Goal: Navigation & Orientation: Find specific page/section

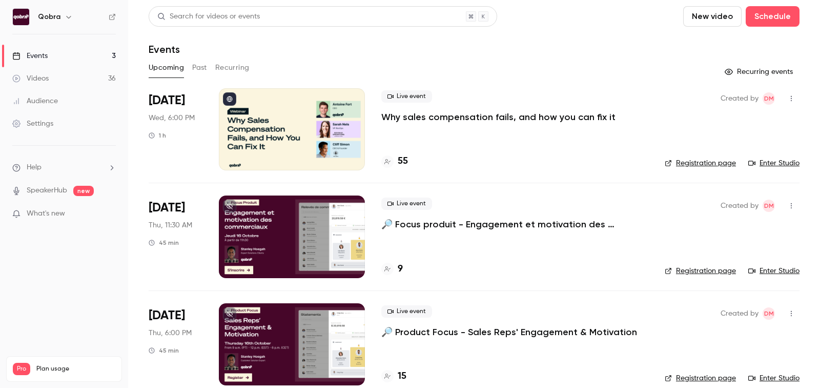
click at [400, 155] on h4 "55" at bounding box center [403, 161] width 10 height 14
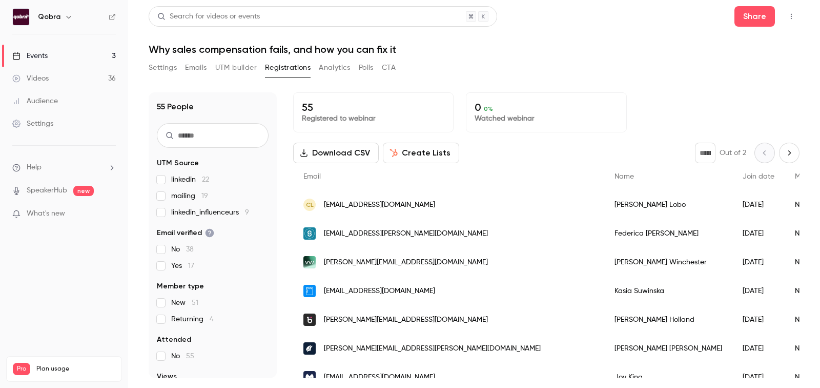
click at [238, 65] on button "UTM builder" at bounding box center [236, 67] width 42 height 16
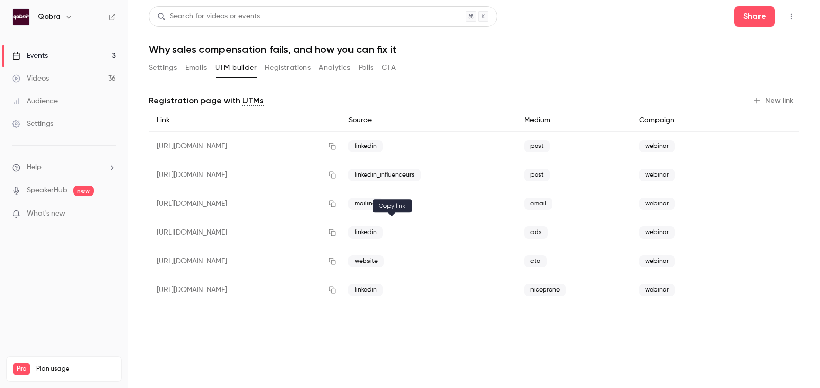
click at [336, 233] on icon "button" at bounding box center [332, 232] width 8 height 7
click at [53, 53] on link "Events 3" at bounding box center [64, 56] width 128 height 23
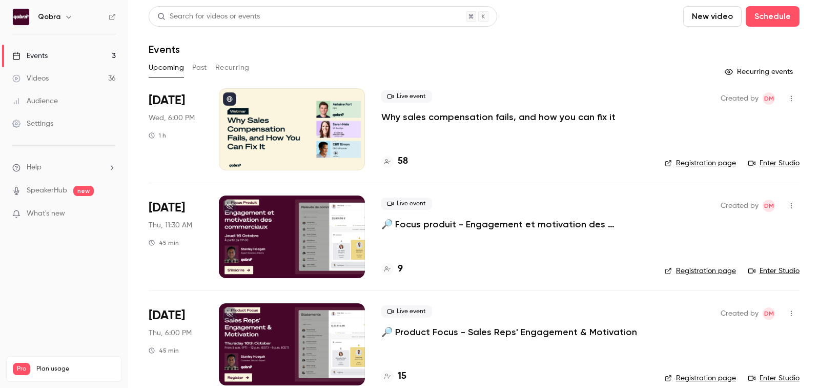
click at [406, 156] on h4 "58" at bounding box center [403, 161] width 10 height 14
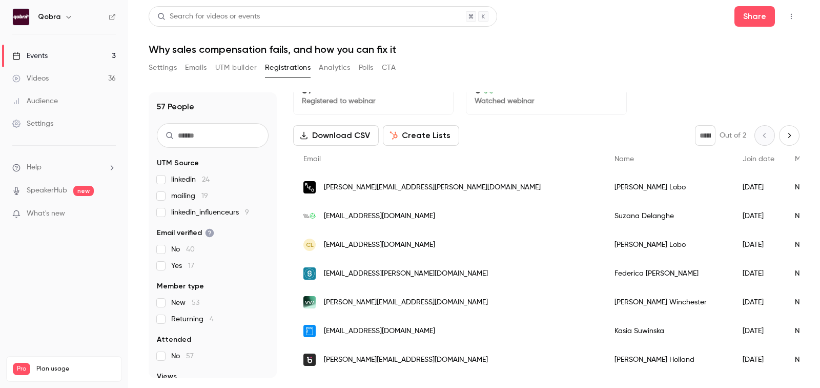
scroll to position [25, 0]
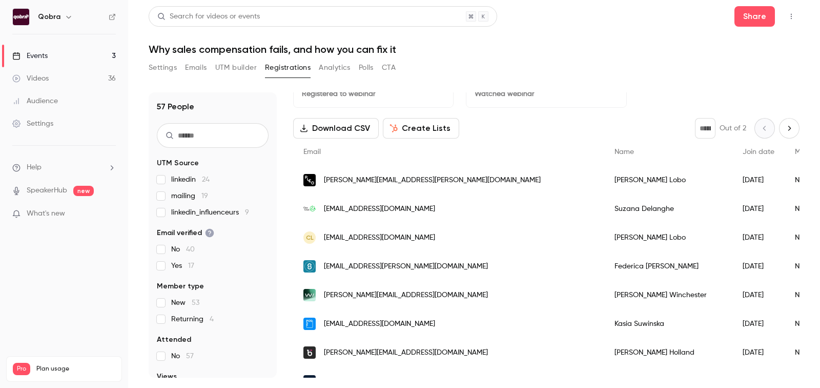
click at [66, 54] on link "Events 3" at bounding box center [64, 56] width 128 height 23
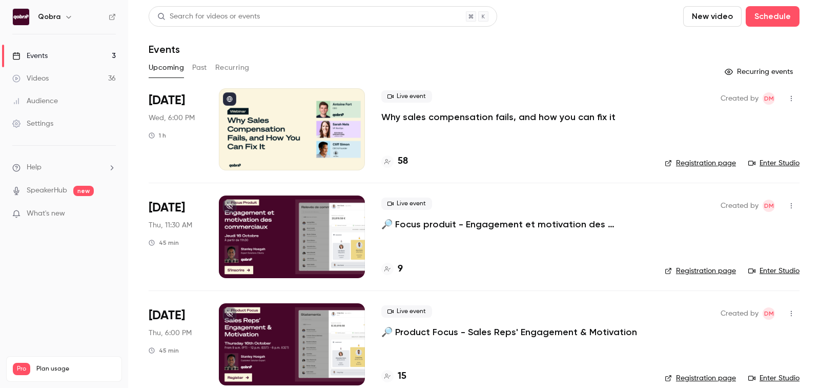
scroll to position [15, 0]
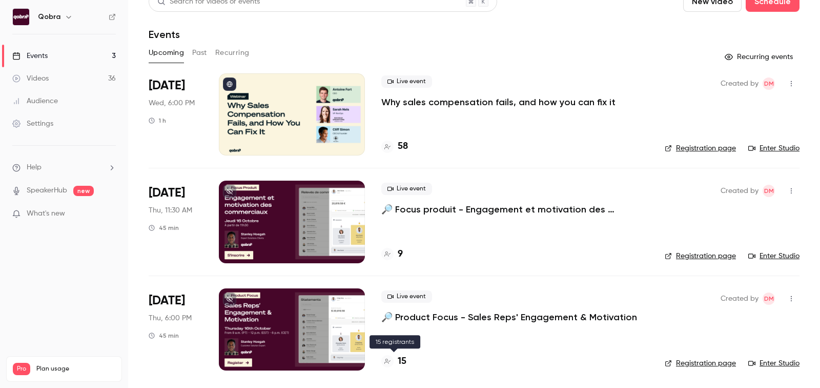
click at [397, 359] on div "15" at bounding box center [394, 361] width 25 height 14
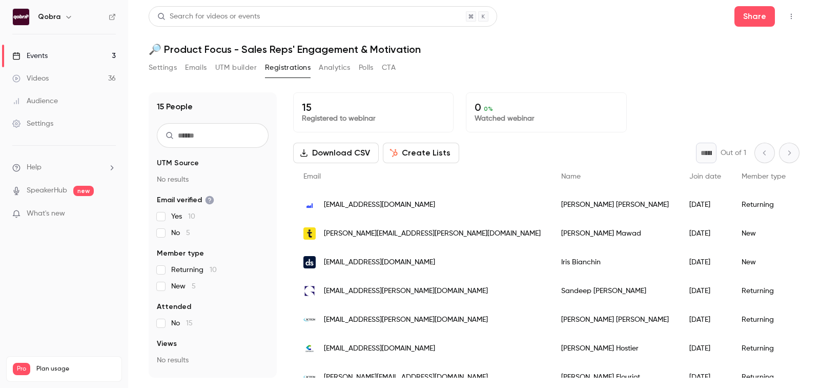
click at [57, 61] on link "Events 3" at bounding box center [64, 56] width 128 height 23
